Goal: Obtain resource: Download file/media

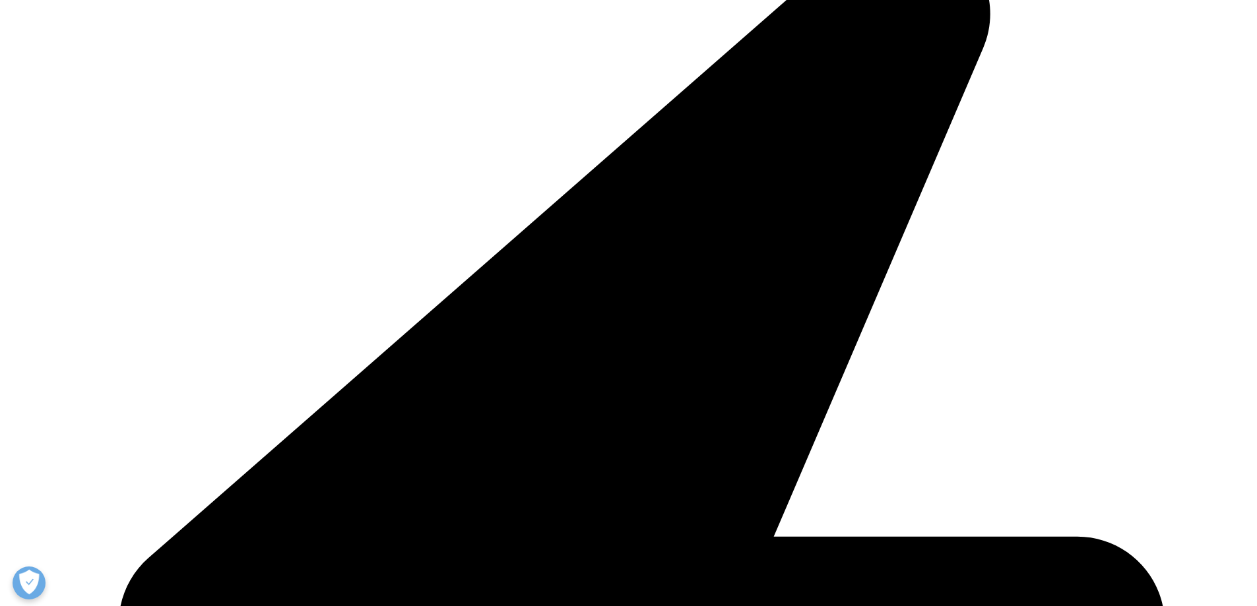
scroll to position [531, 779]
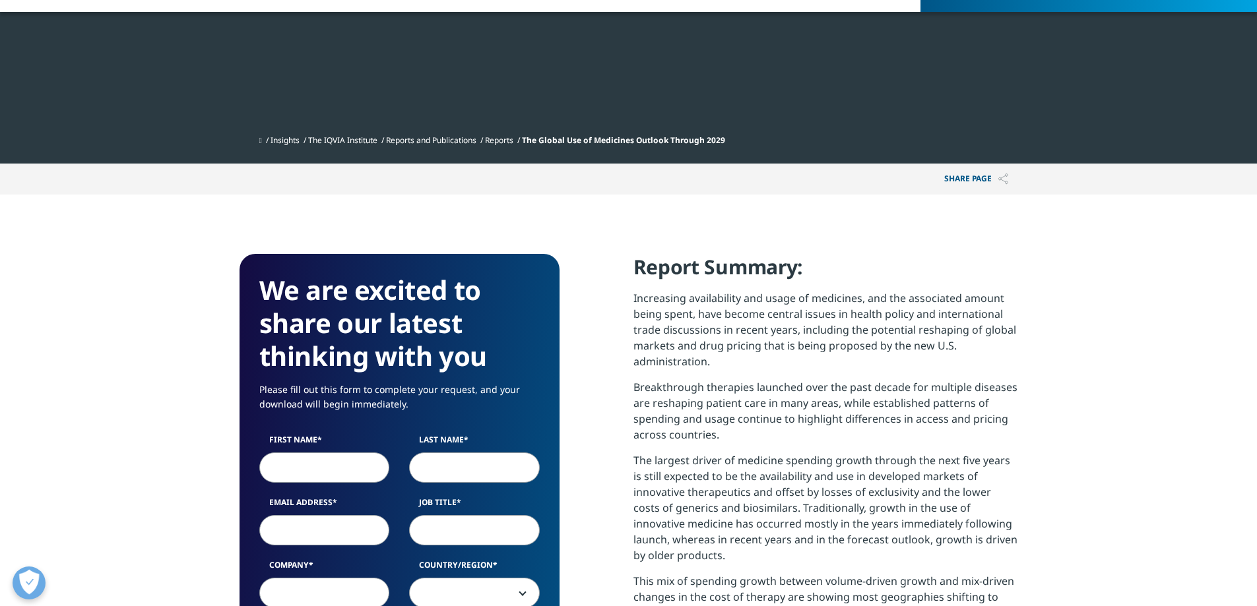
scroll to position [729, 779]
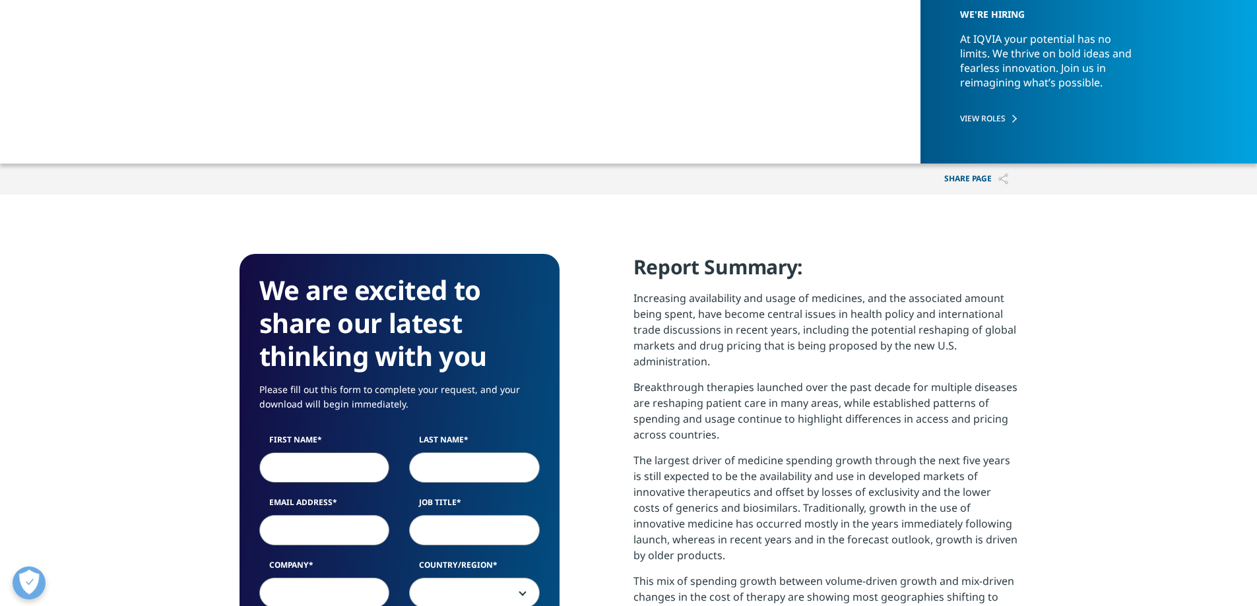
click at [340, 470] on input "First Name" at bounding box center [324, 468] width 131 height 30
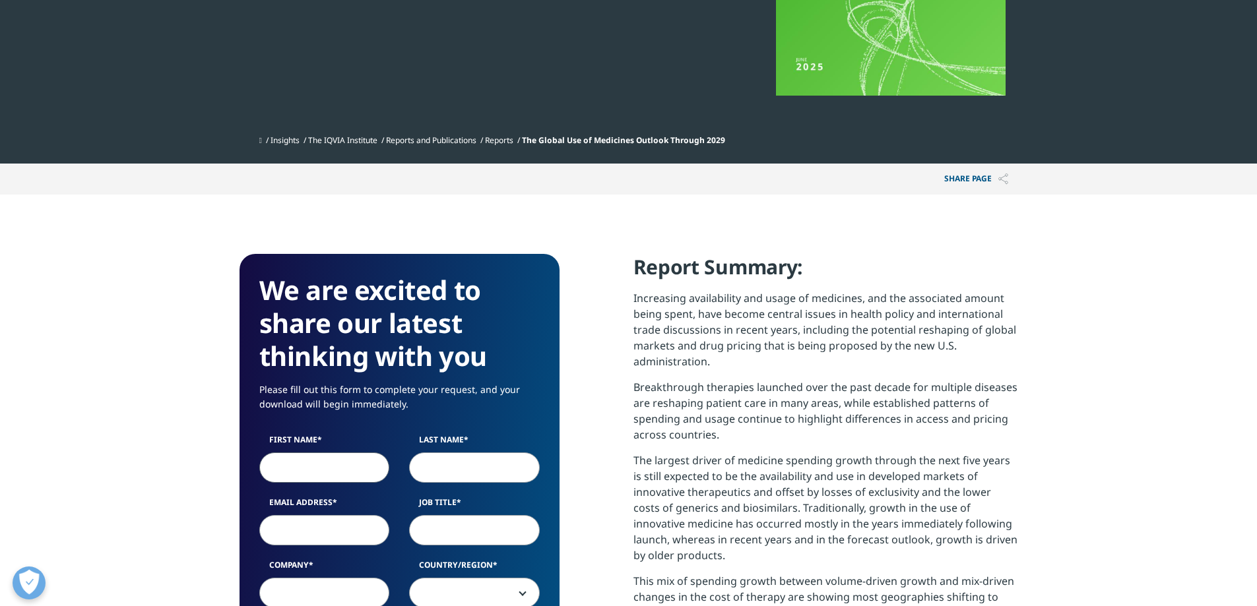
type input "İlker"
type input "[PERSON_NAME]"
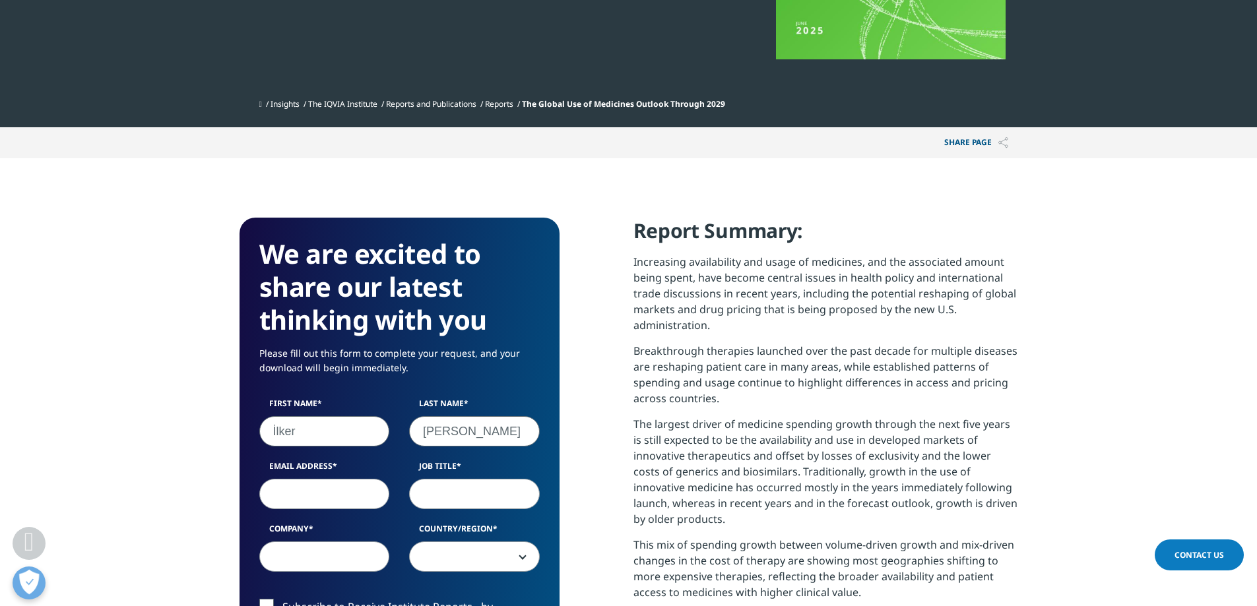
scroll to position [396, 0]
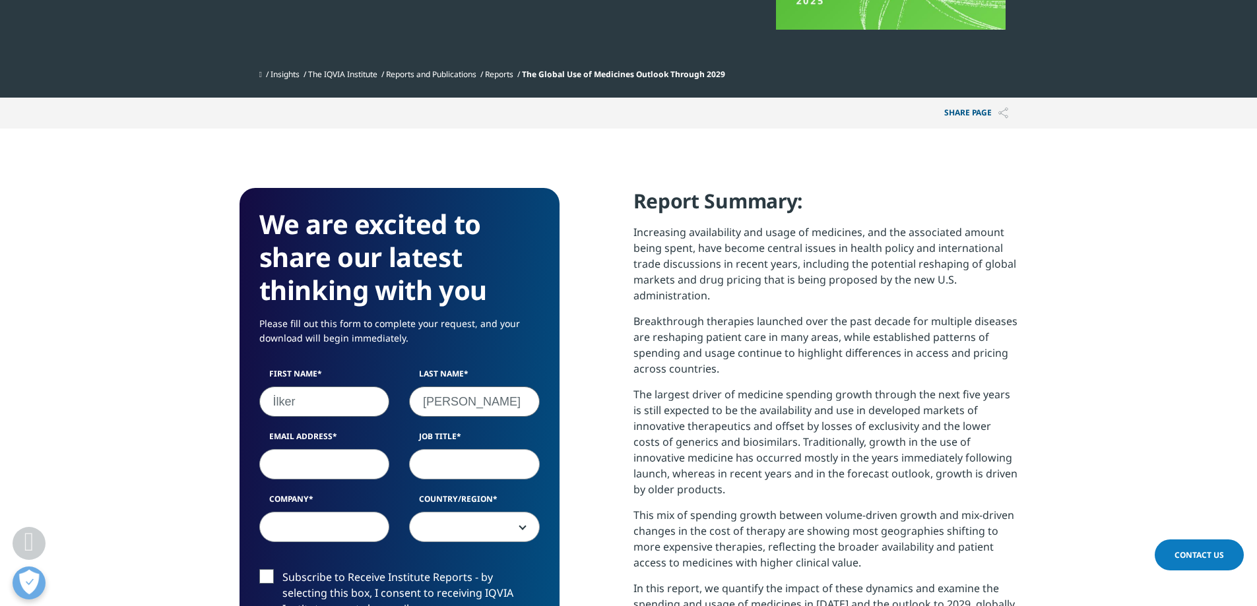
click at [350, 478] on input "Email Address" at bounding box center [324, 464] width 131 height 30
type input "[EMAIL_ADDRESS][PERSON_NAME][DOMAIN_NAME]"
click at [434, 461] on input "Job Title" at bounding box center [474, 464] width 131 height 30
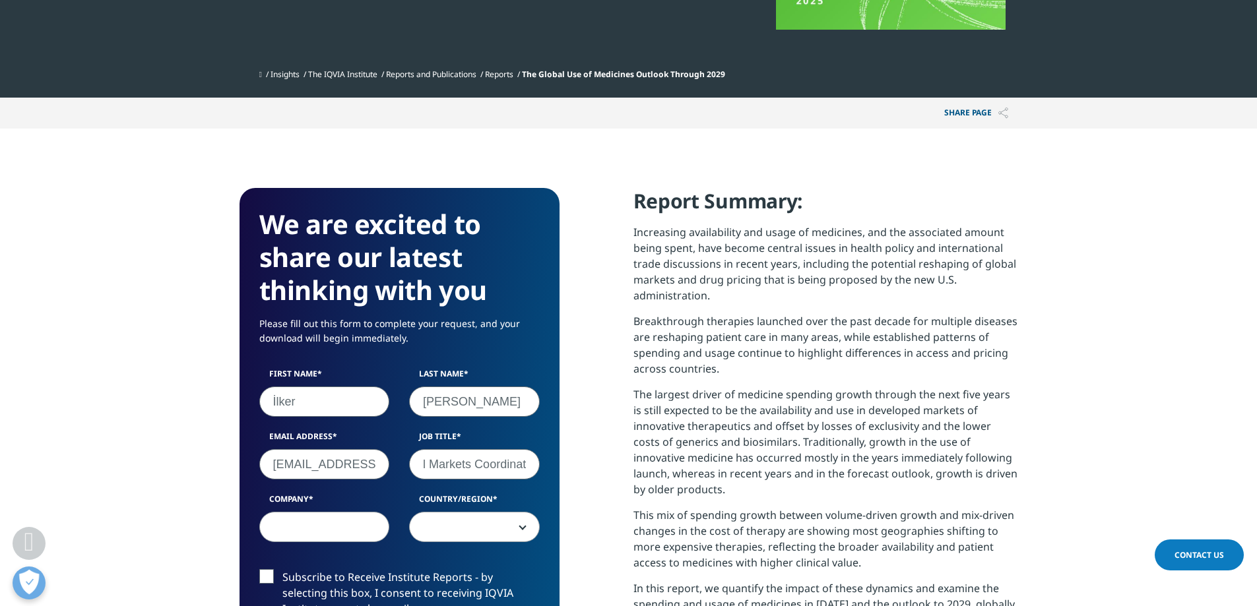
scroll to position [0, 154]
type input "Investor Relations & Capital Markets Coordinator"
click at [364, 531] on input "Company" at bounding box center [324, 527] width 131 height 30
type input "[PERSON_NAME] Deposu Ticarte ve Sanayi A.Ş."
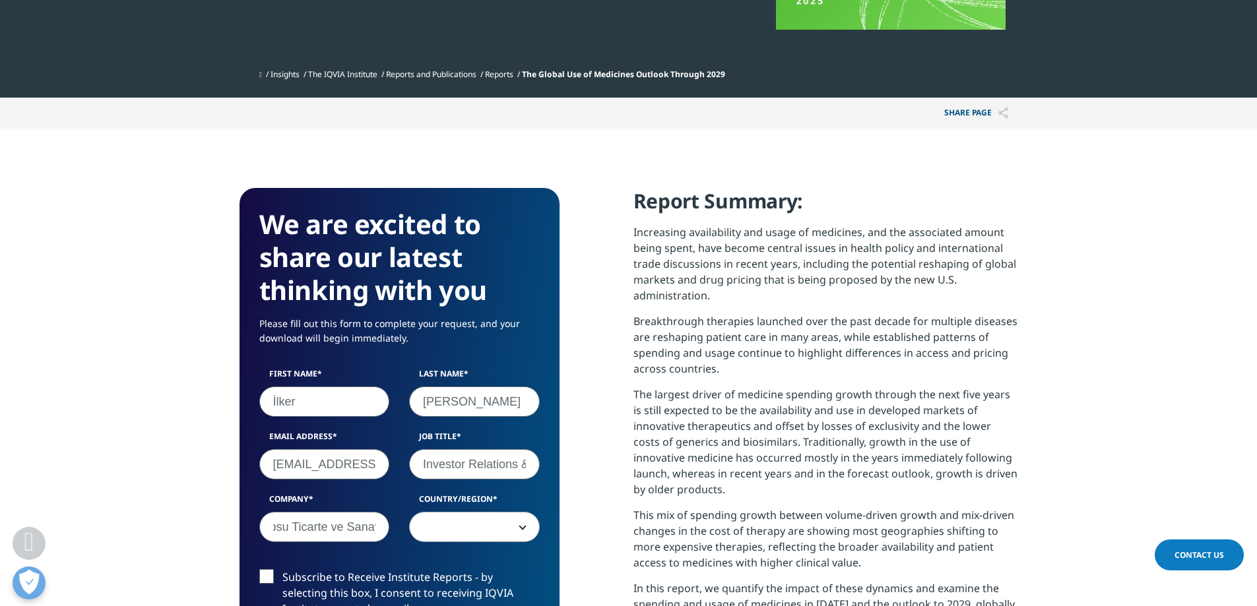
click at [424, 523] on span at bounding box center [474, 528] width 129 height 30
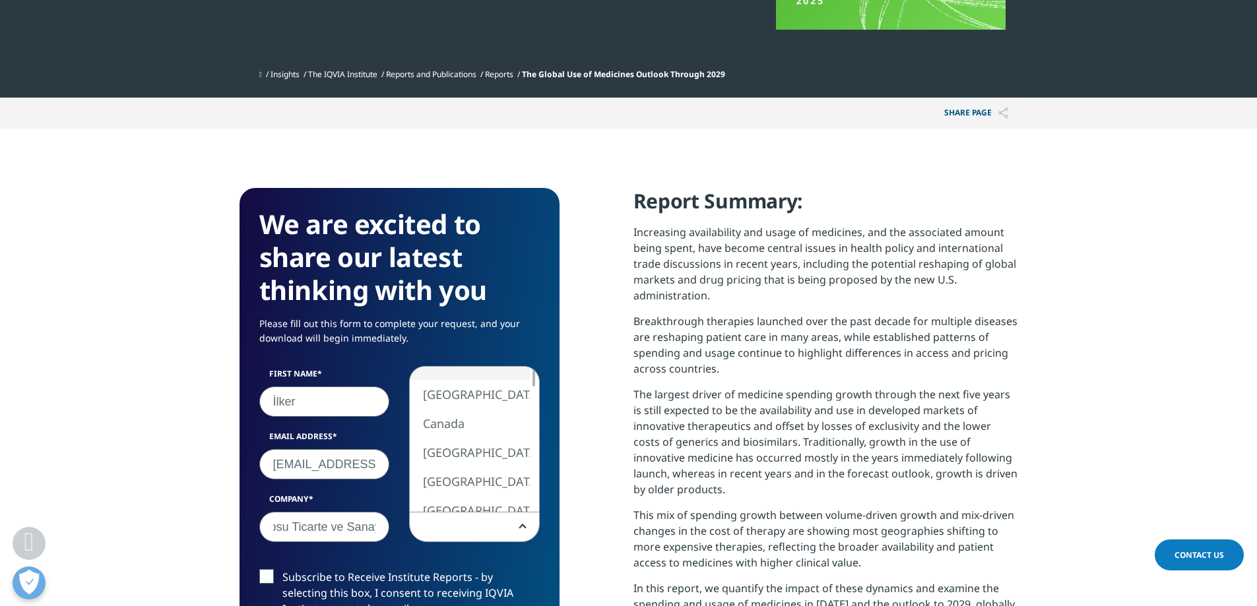
scroll to position [0, 0]
click at [534, 498] on div at bounding box center [533, 496] width 3 height 20
select select "Turkey"
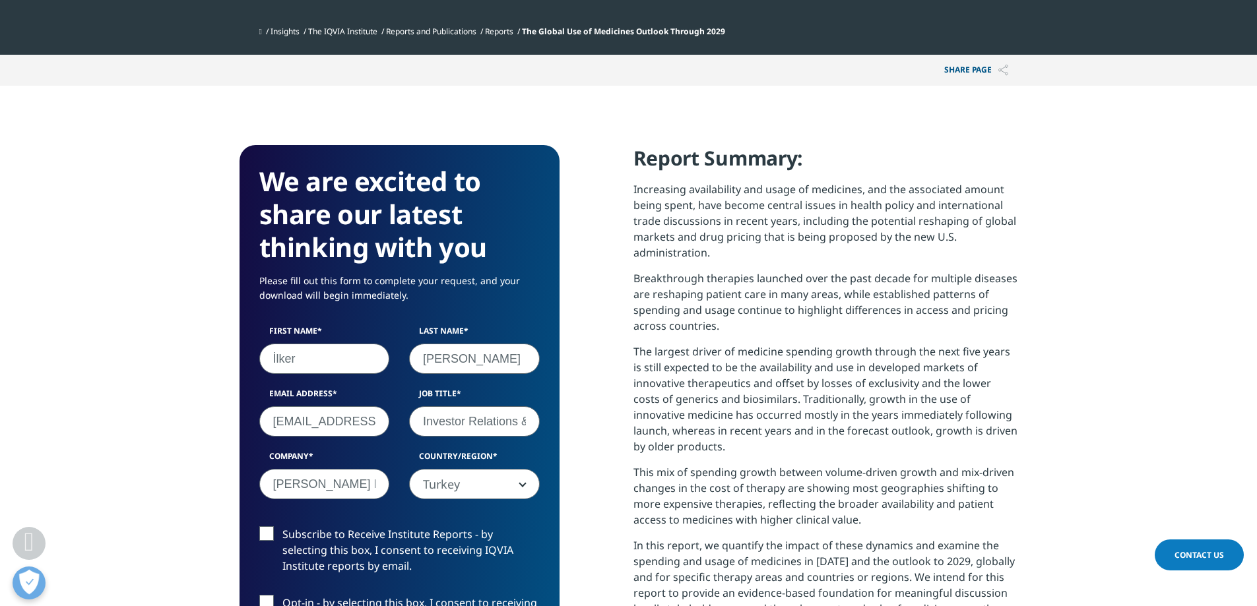
scroll to position [462, 0]
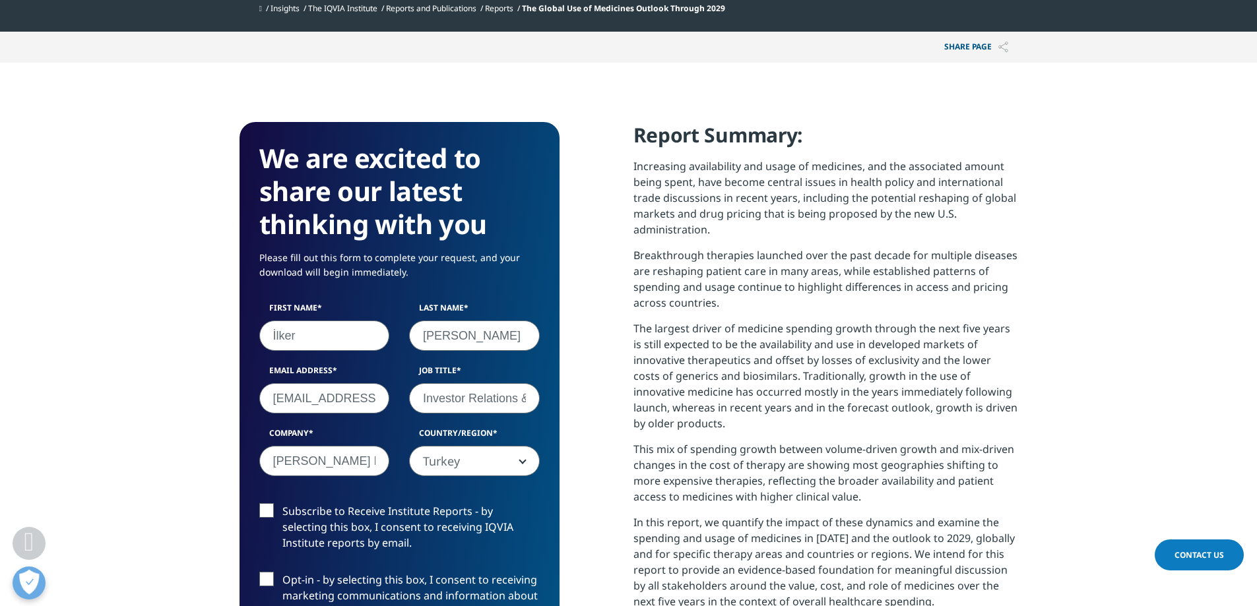
click at [273, 515] on label "Subscribe to Receive Institute Reports - by selecting this box, I consent to re…" at bounding box center [399, 530] width 280 height 55
click at [282, 503] on input "Subscribe to Receive Institute Reports - by selecting this box, I consent to re…" at bounding box center [282, 503] width 0 height 0
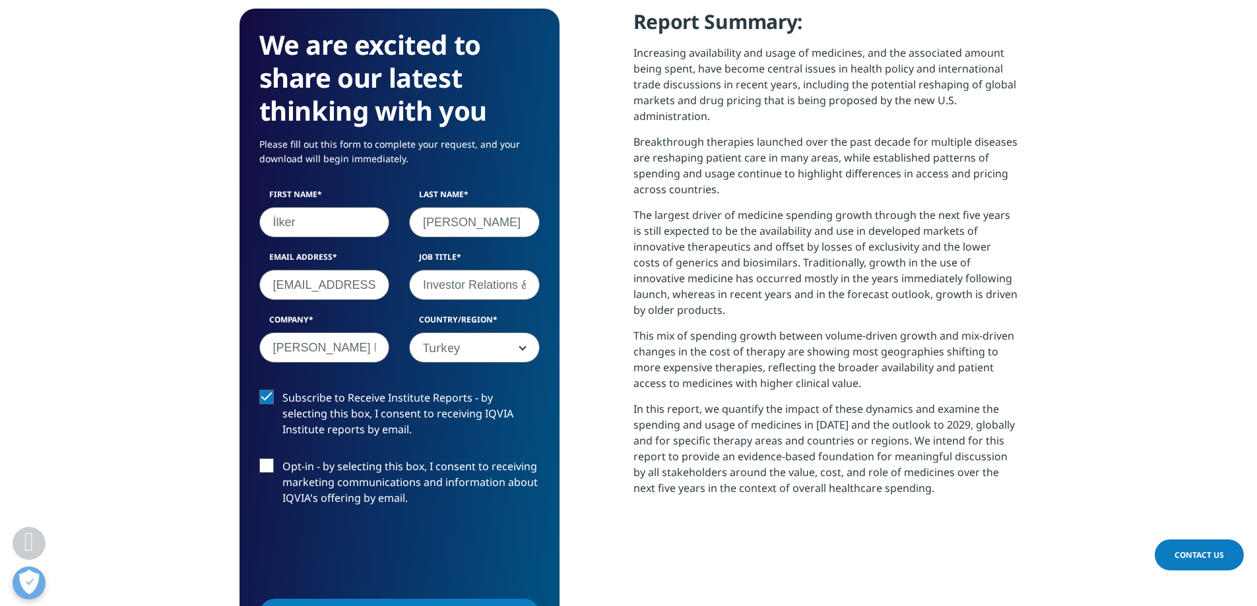
scroll to position [594, 0]
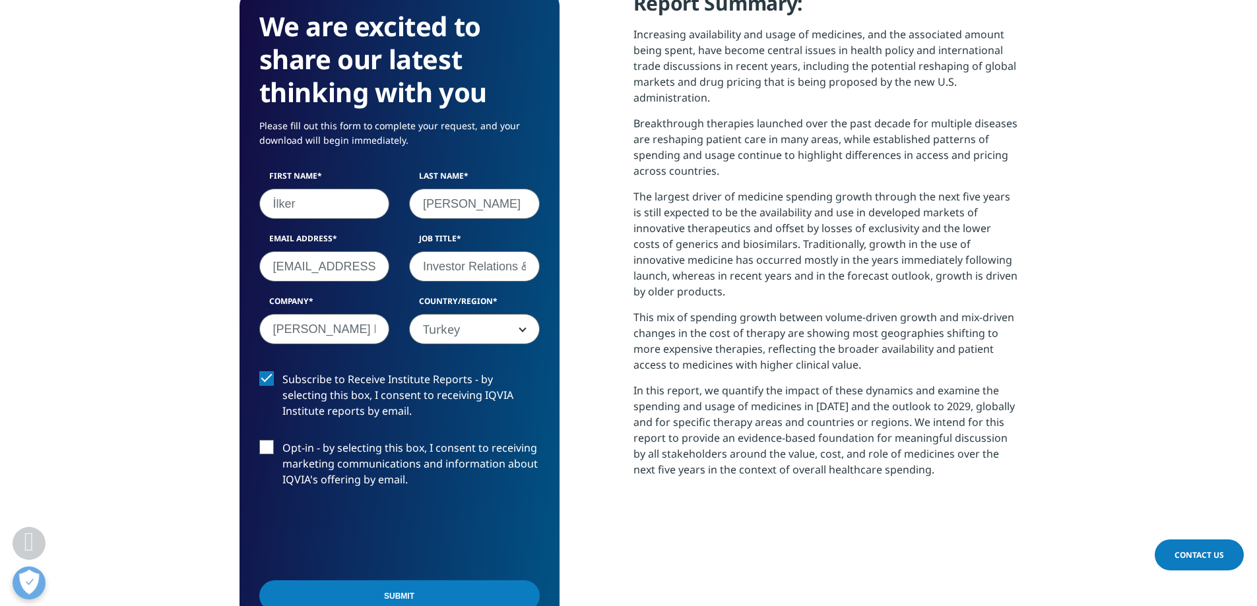
click at [274, 451] on label "Opt-in - by selecting this box, I consent to receiving marketing communications…" at bounding box center [399, 467] width 280 height 55
click at [282, 440] on input "Opt-in - by selecting this box, I consent to receiving marketing communications…" at bounding box center [282, 440] width 0 height 0
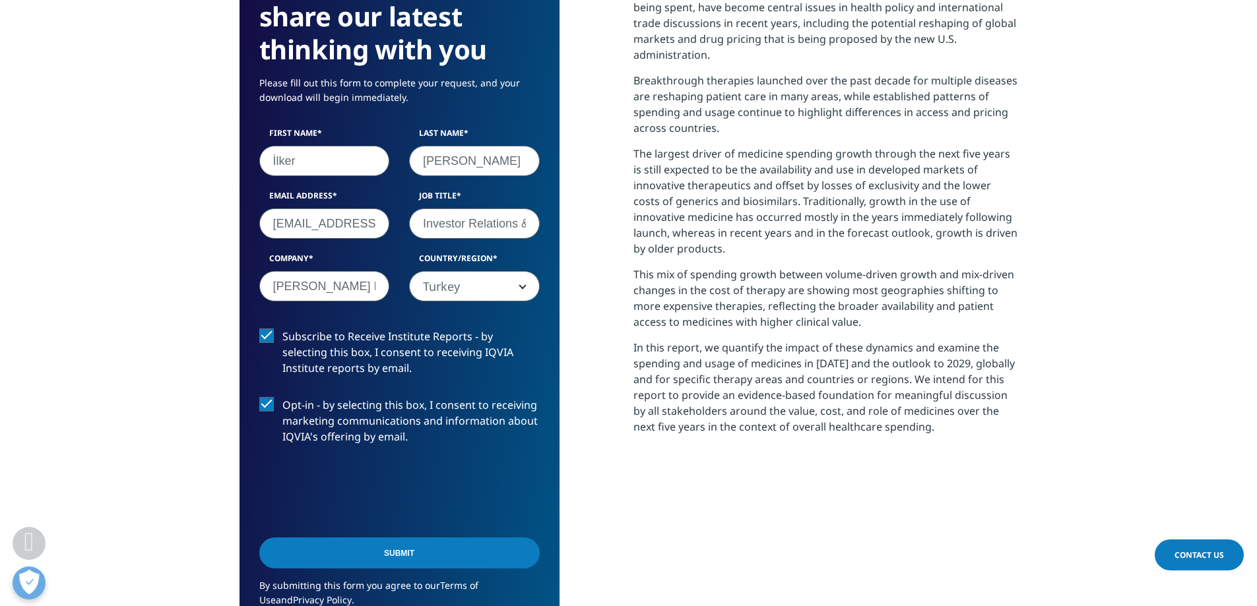
scroll to position [660, 0]
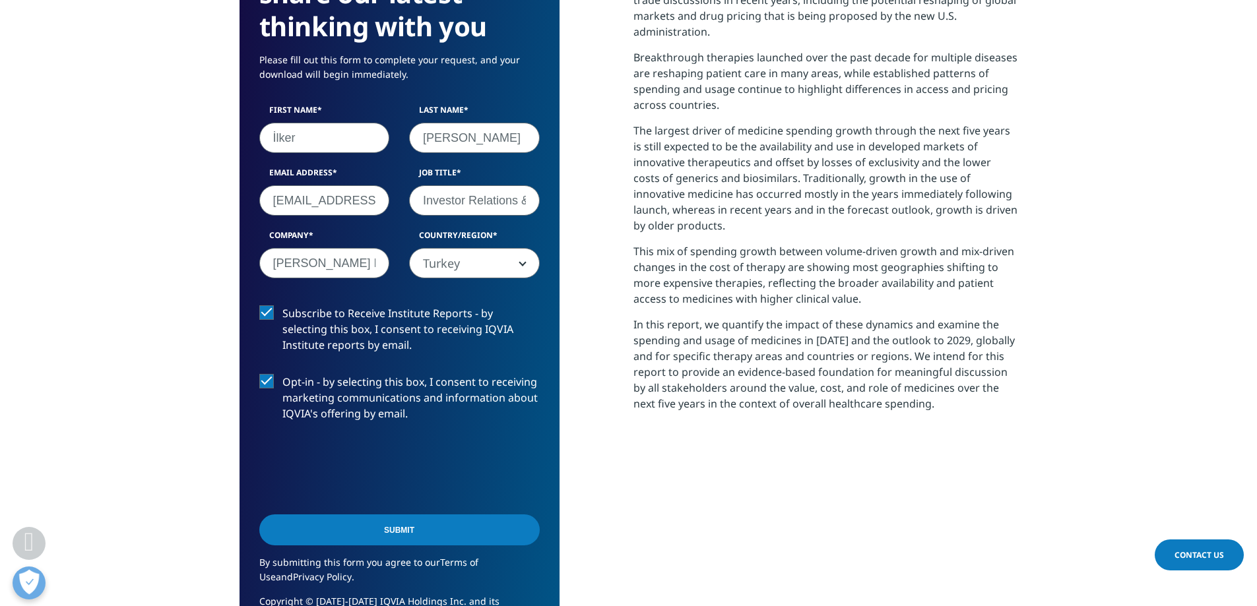
click at [410, 532] on input "Submit" at bounding box center [399, 530] width 280 height 31
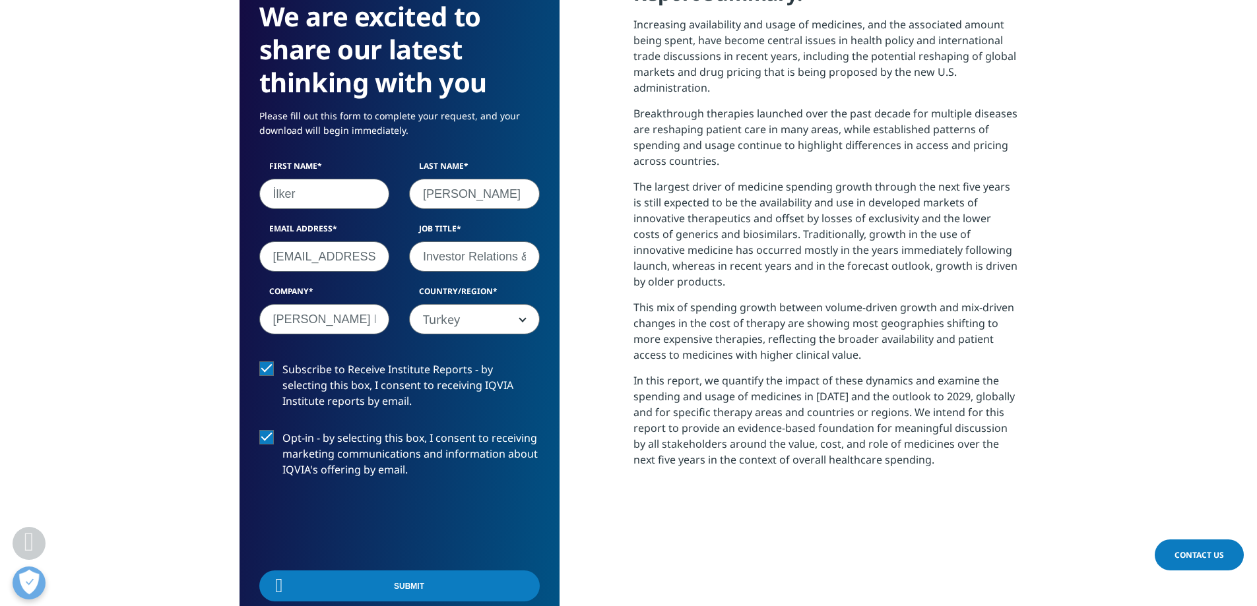
scroll to position [531, 779]
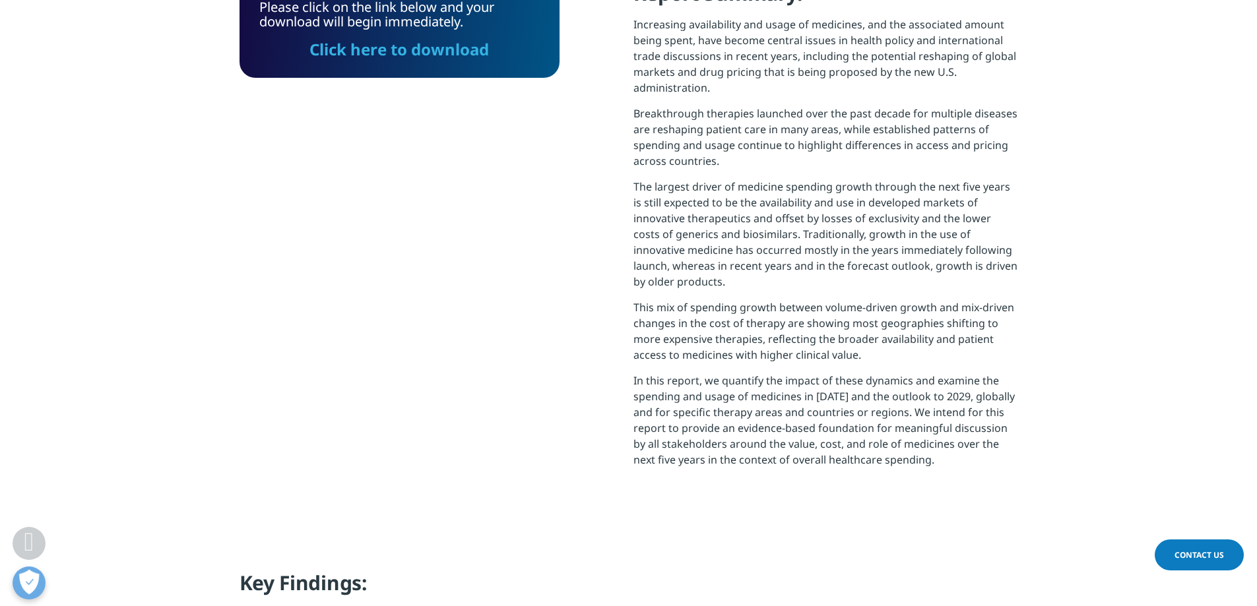
click at [463, 47] on link "Click here to download" at bounding box center [398, 49] width 179 height 22
